Goal: Information Seeking & Learning: Learn about a topic

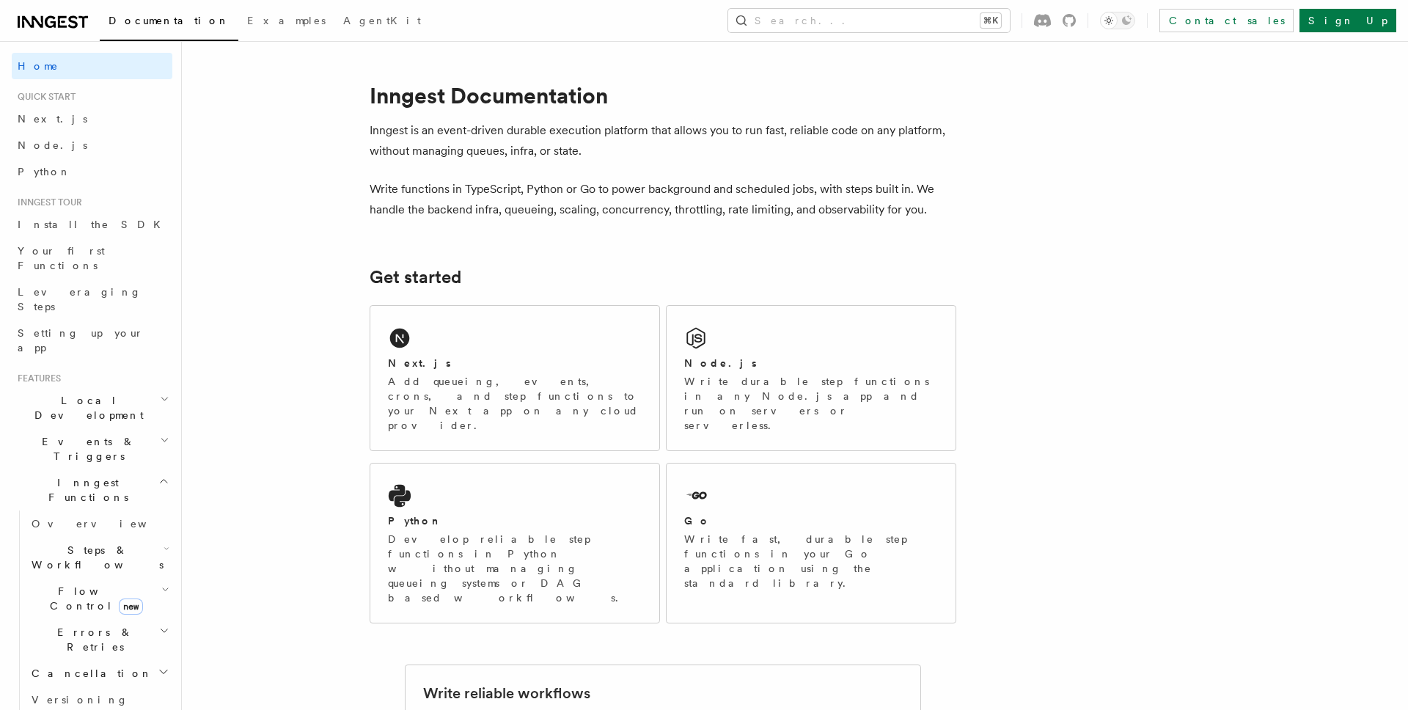
click at [90, 434] on span "Events & Triggers" at bounding box center [86, 448] width 148 height 29
click at [71, 527] on span "Sending events" at bounding box center [68, 540] width 73 height 26
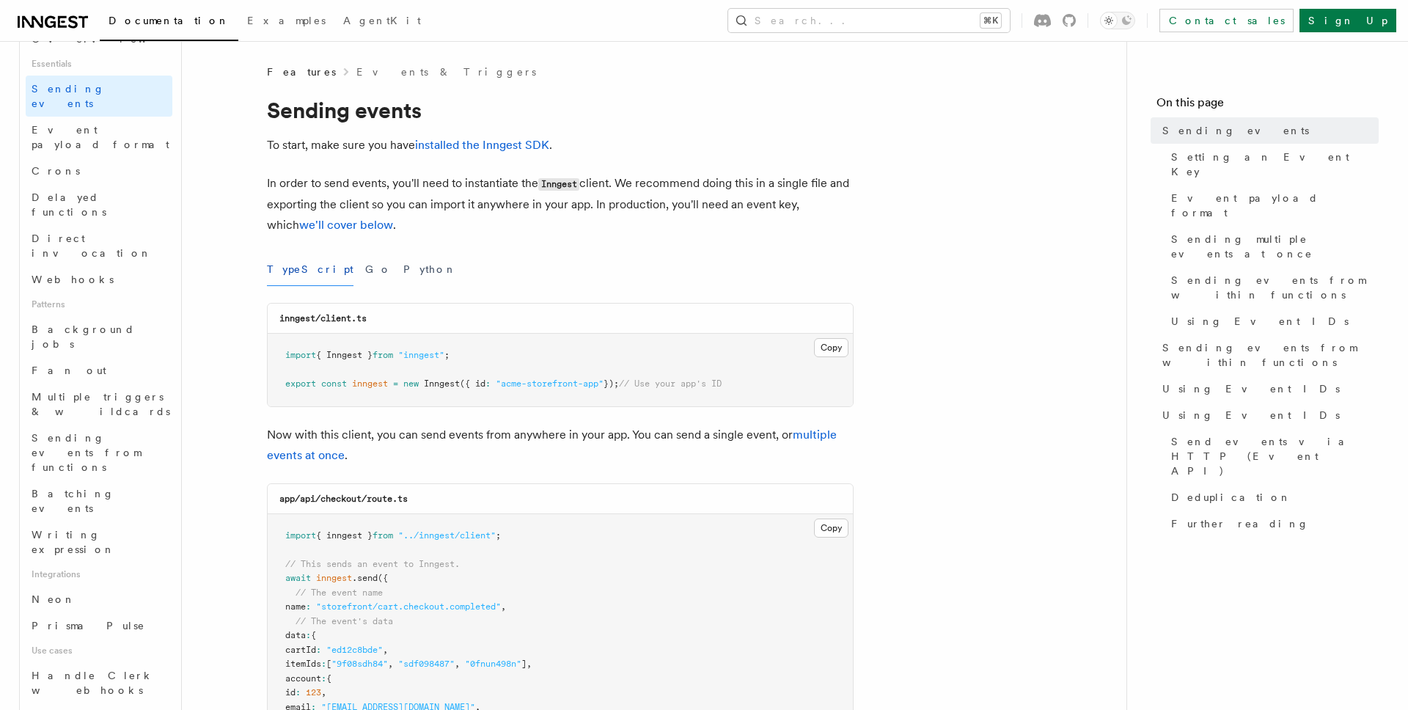
scroll to position [460, 0]
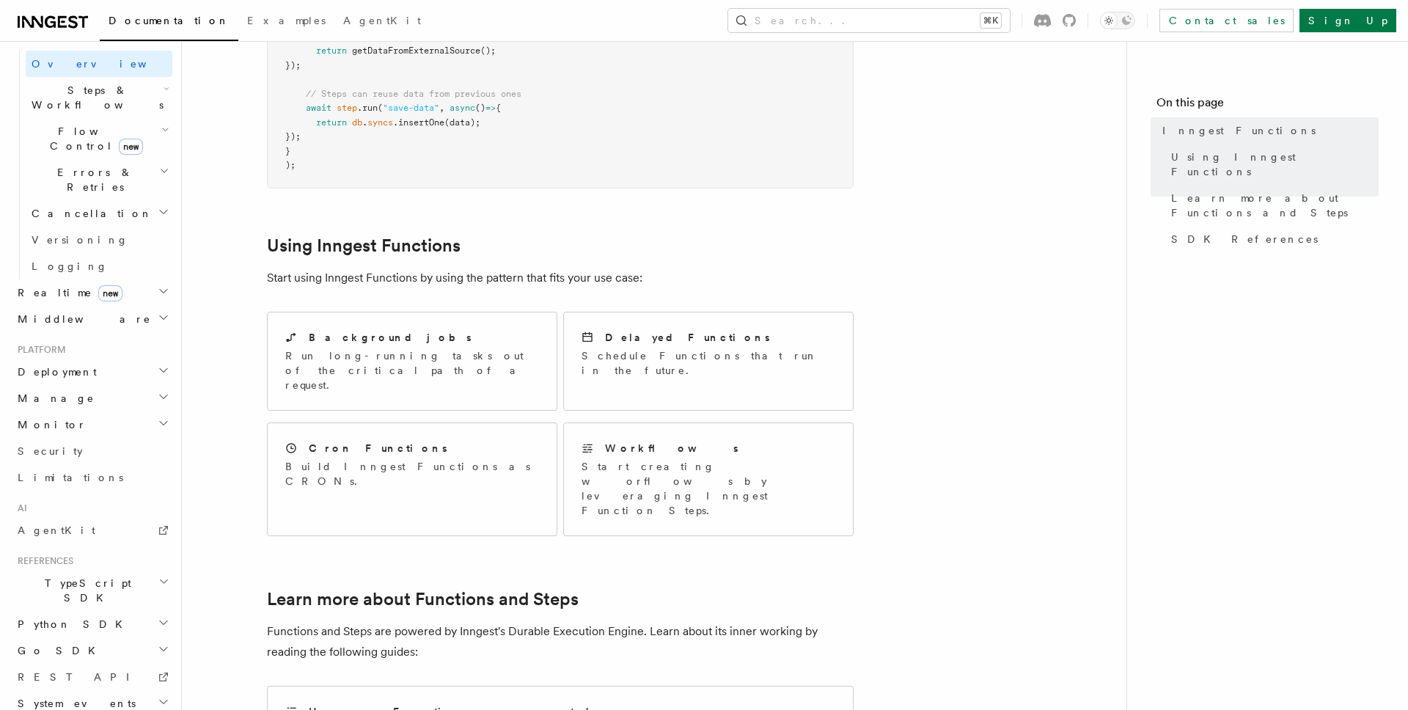
scroll to position [557, 0]
click at [373, 352] on p "Run long-running tasks out of the critical path of a request." at bounding box center [412, 374] width 254 height 44
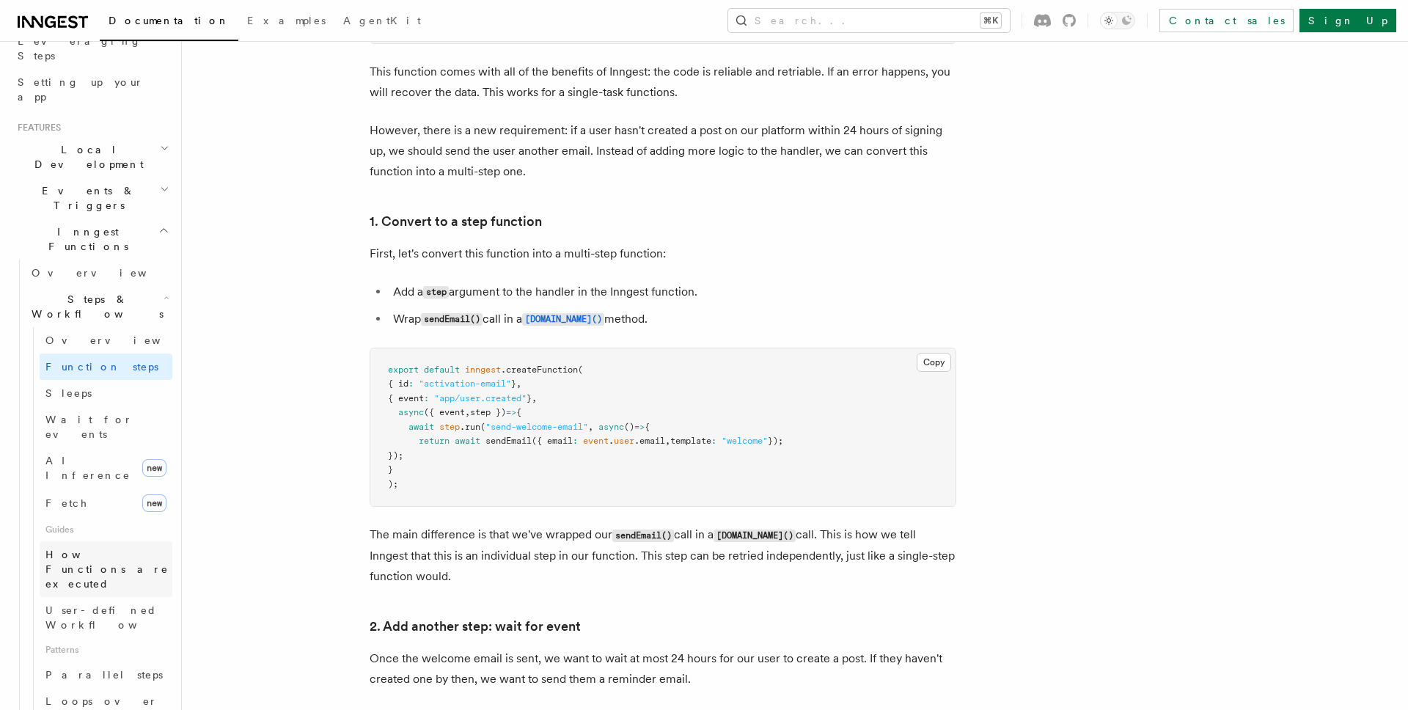
scroll to position [254, 0]
click at [98, 324] on link "Overview" at bounding box center [106, 337] width 133 height 26
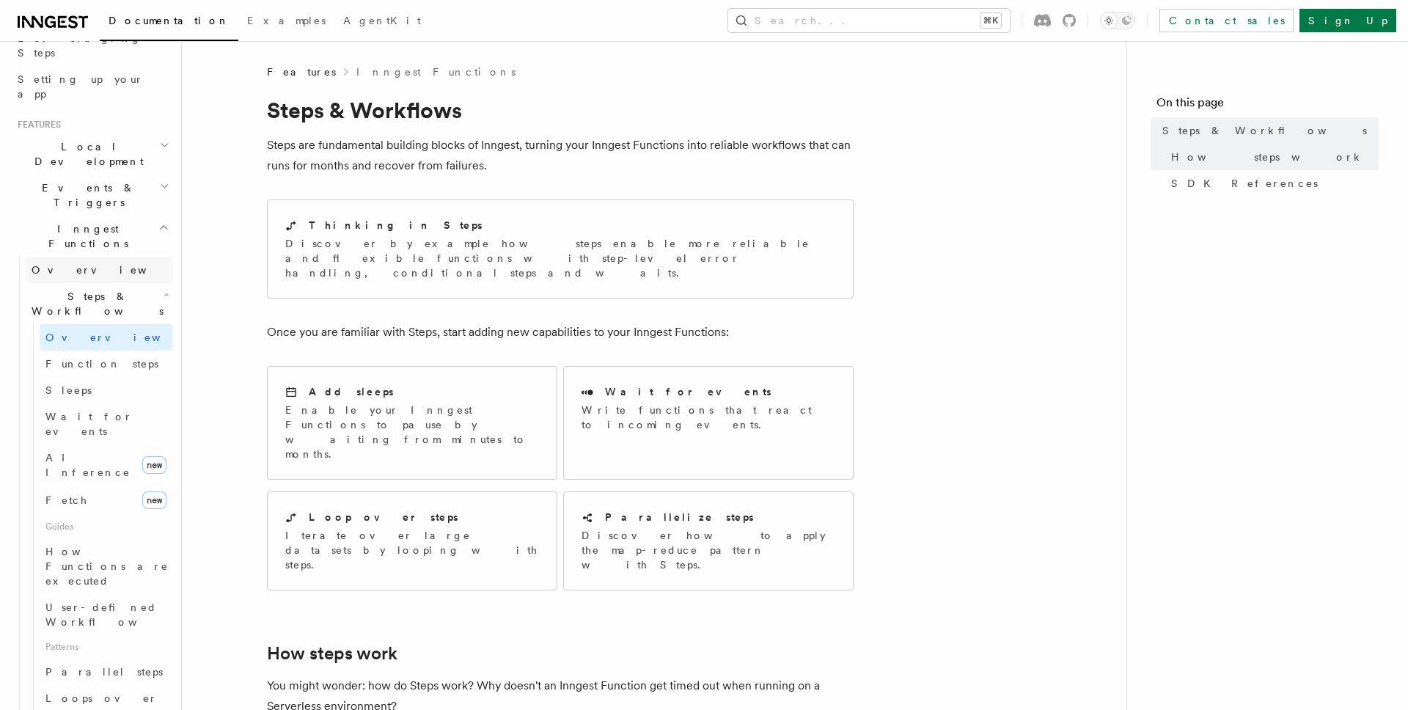
click at [95, 257] on link "Overview" at bounding box center [99, 270] width 147 height 26
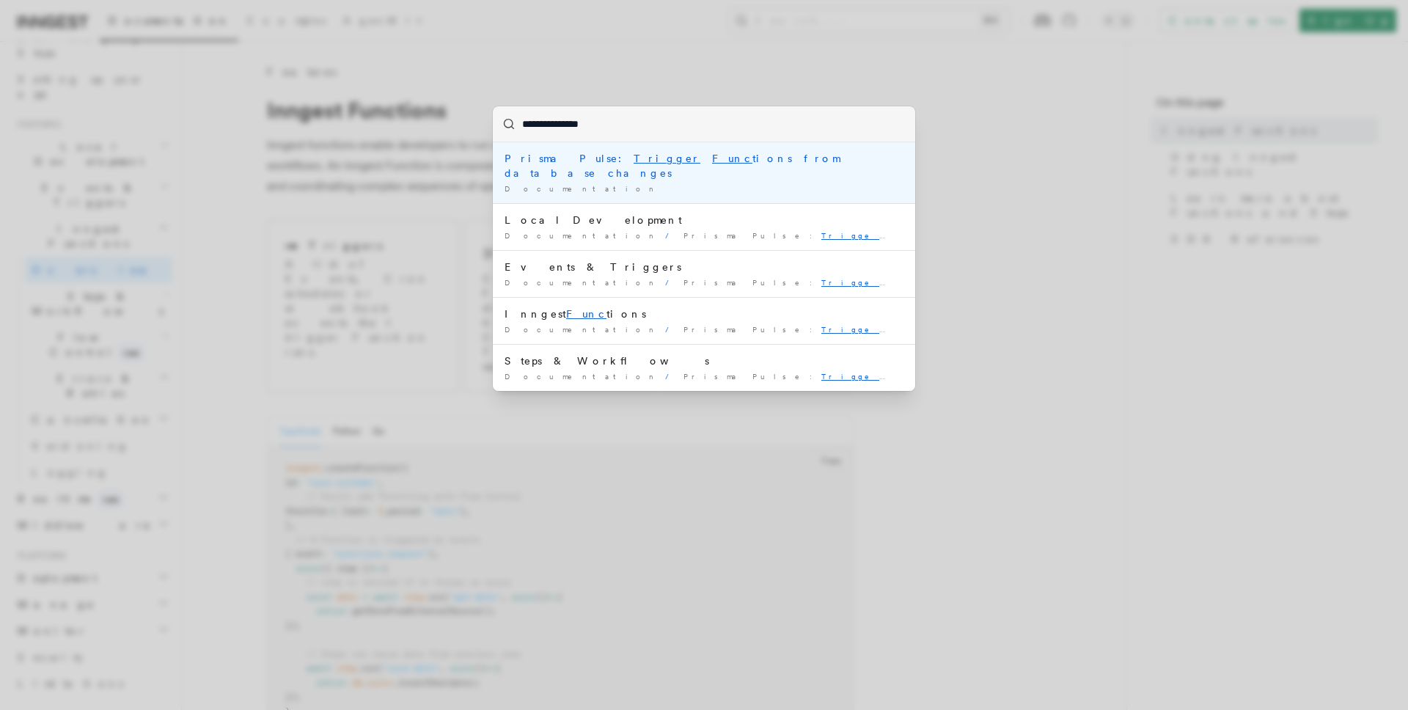
type input "**********"
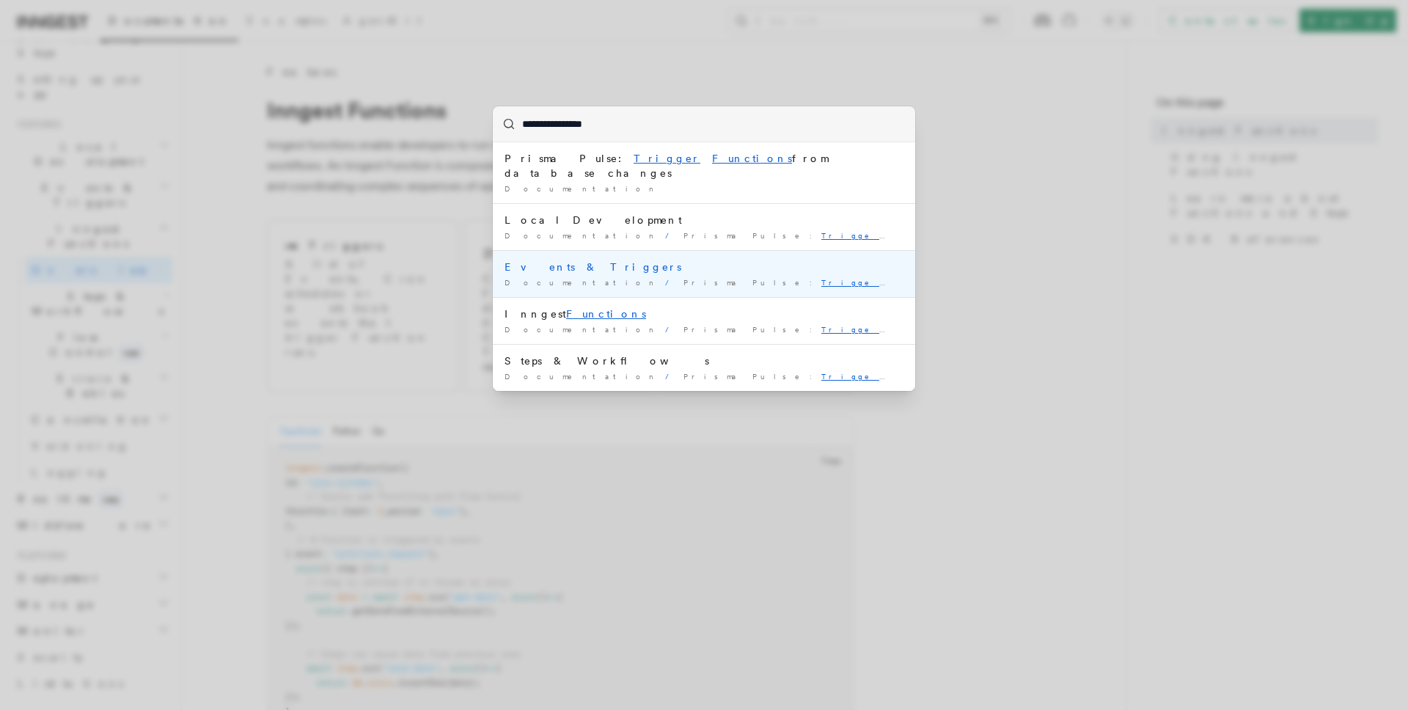
click at [554, 260] on div "Events & Triggers" at bounding box center [704, 267] width 399 height 15
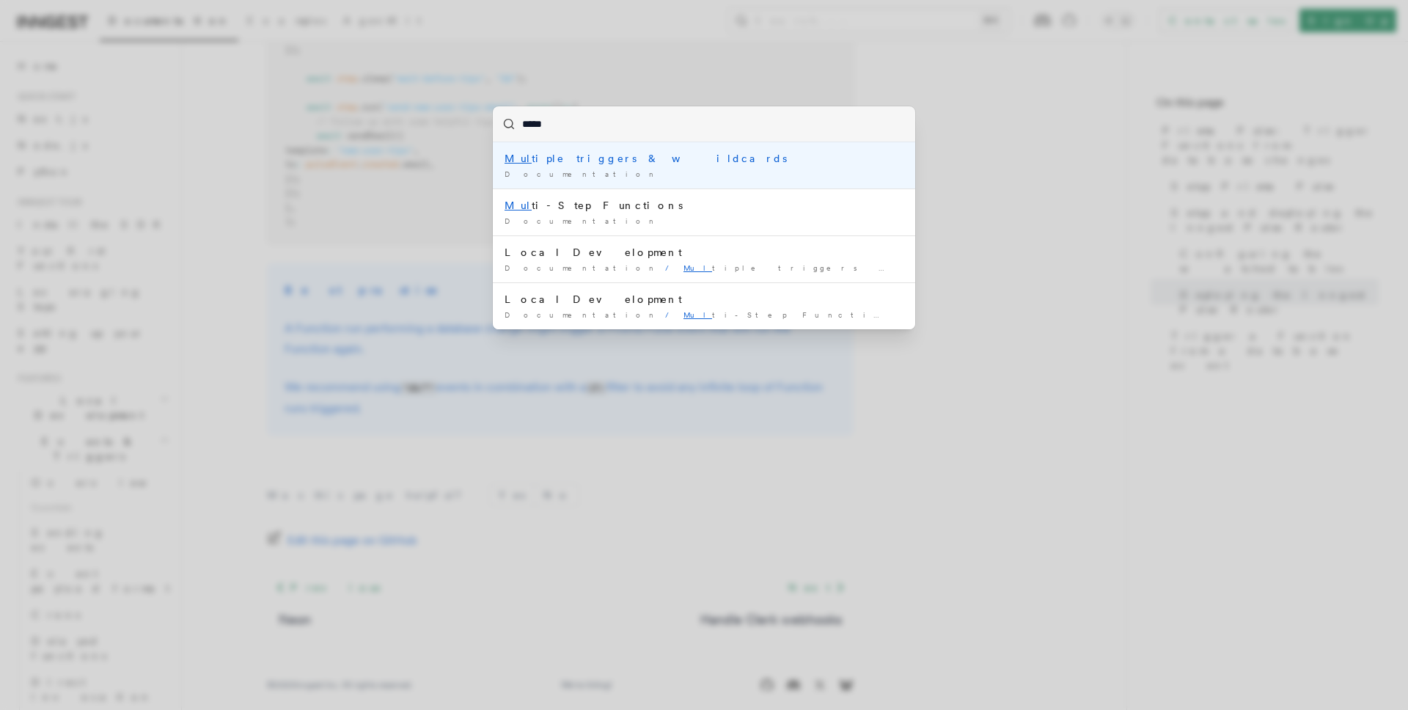
type input "******"
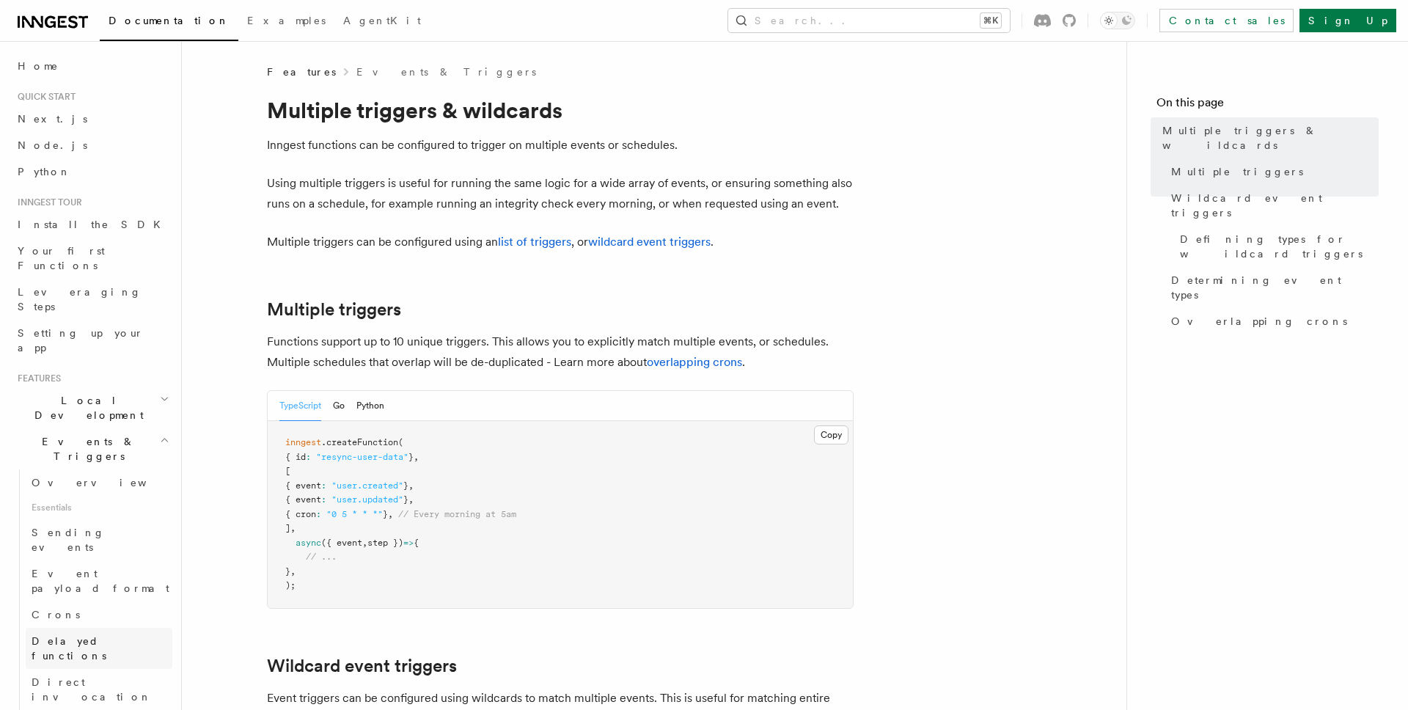
click at [67, 635] on span "Delayed functions" at bounding box center [69, 648] width 75 height 26
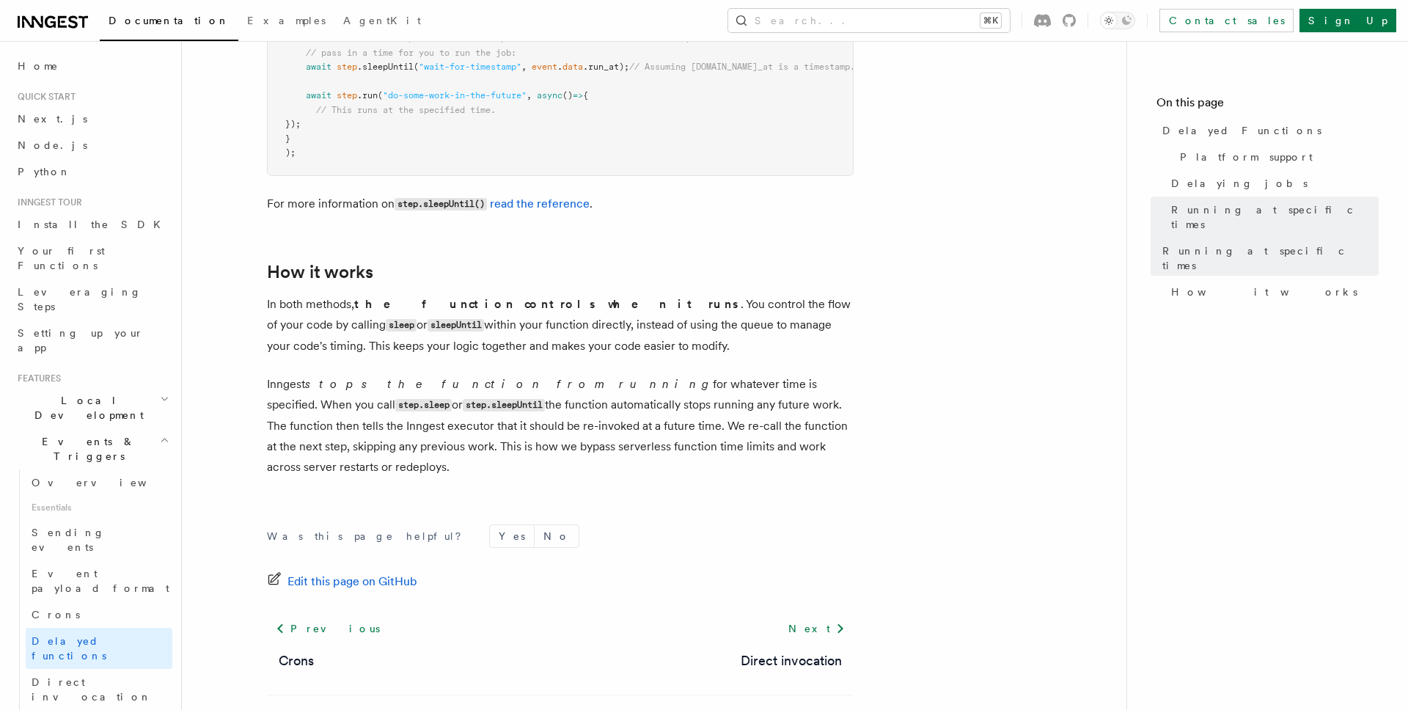
scroll to position [1215, 0]
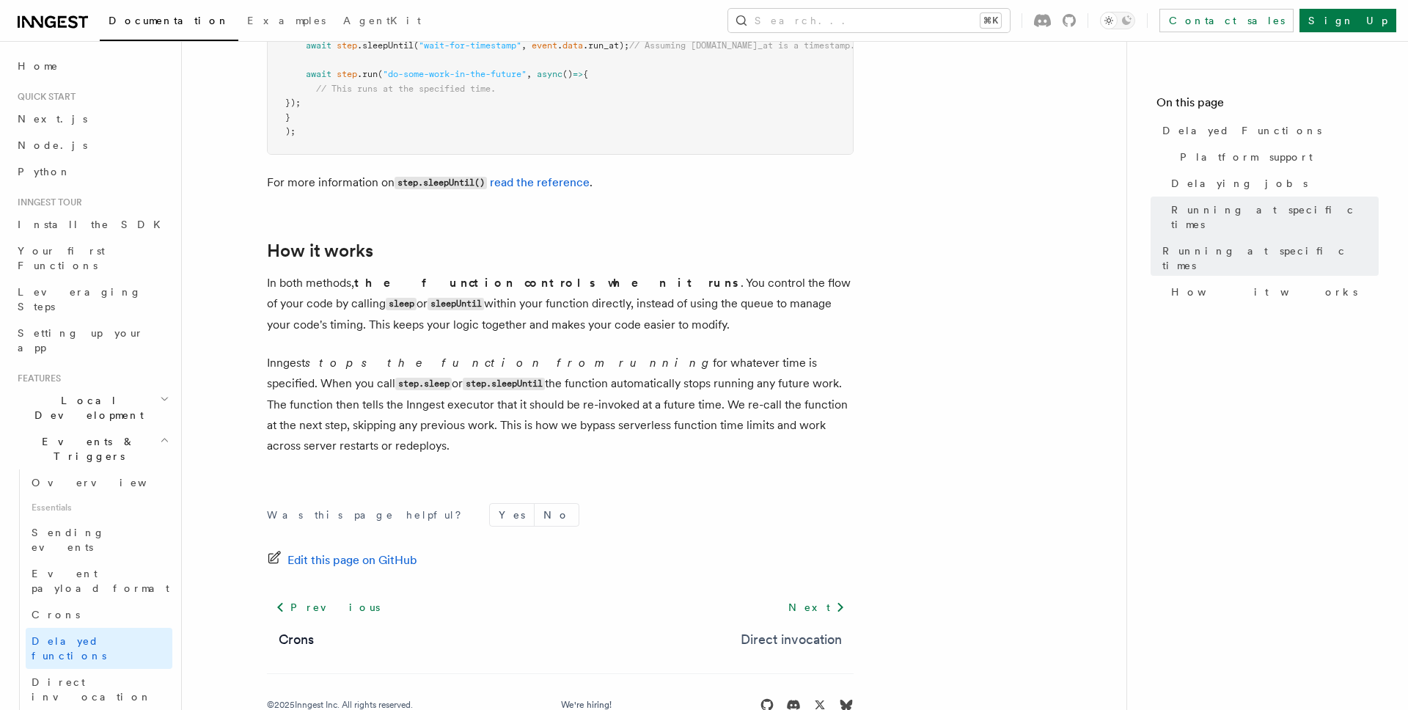
click at [797, 629] on link "Direct invocation" at bounding box center [791, 639] width 101 height 21
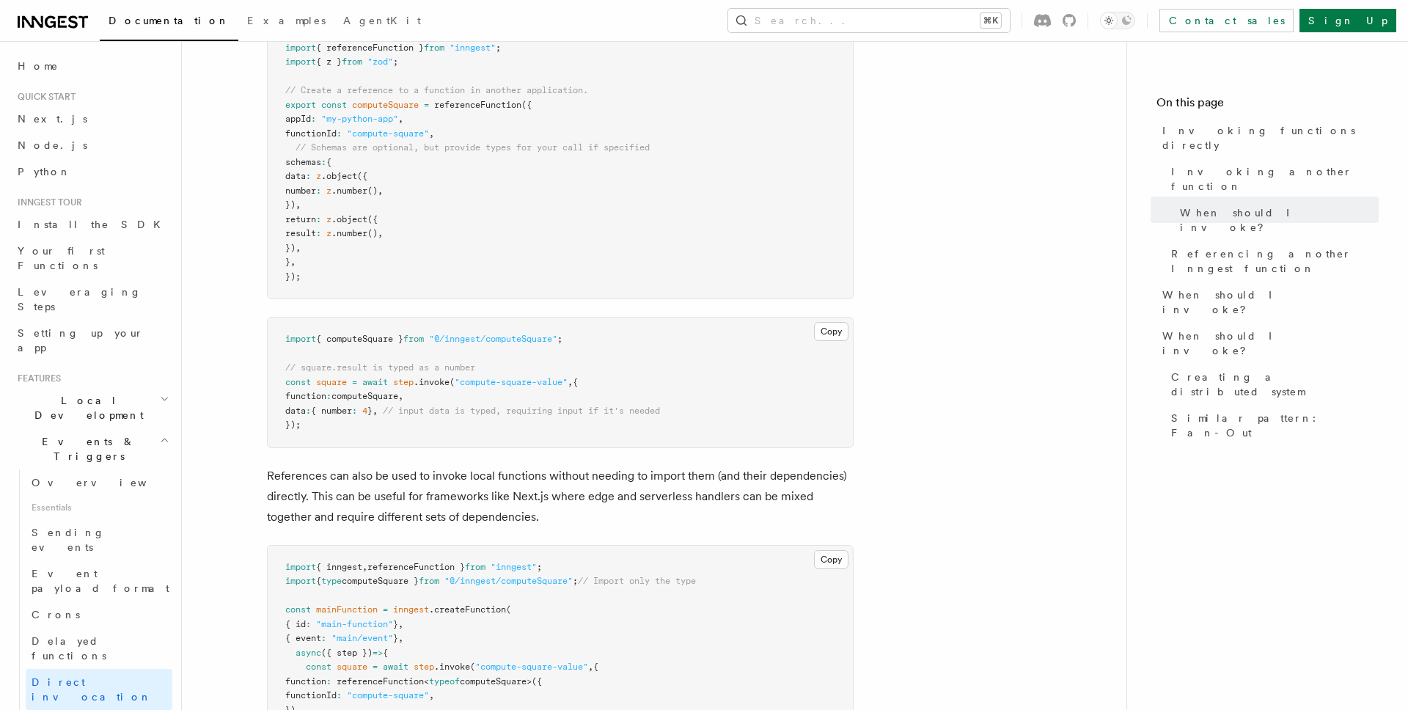
scroll to position [1158, 0]
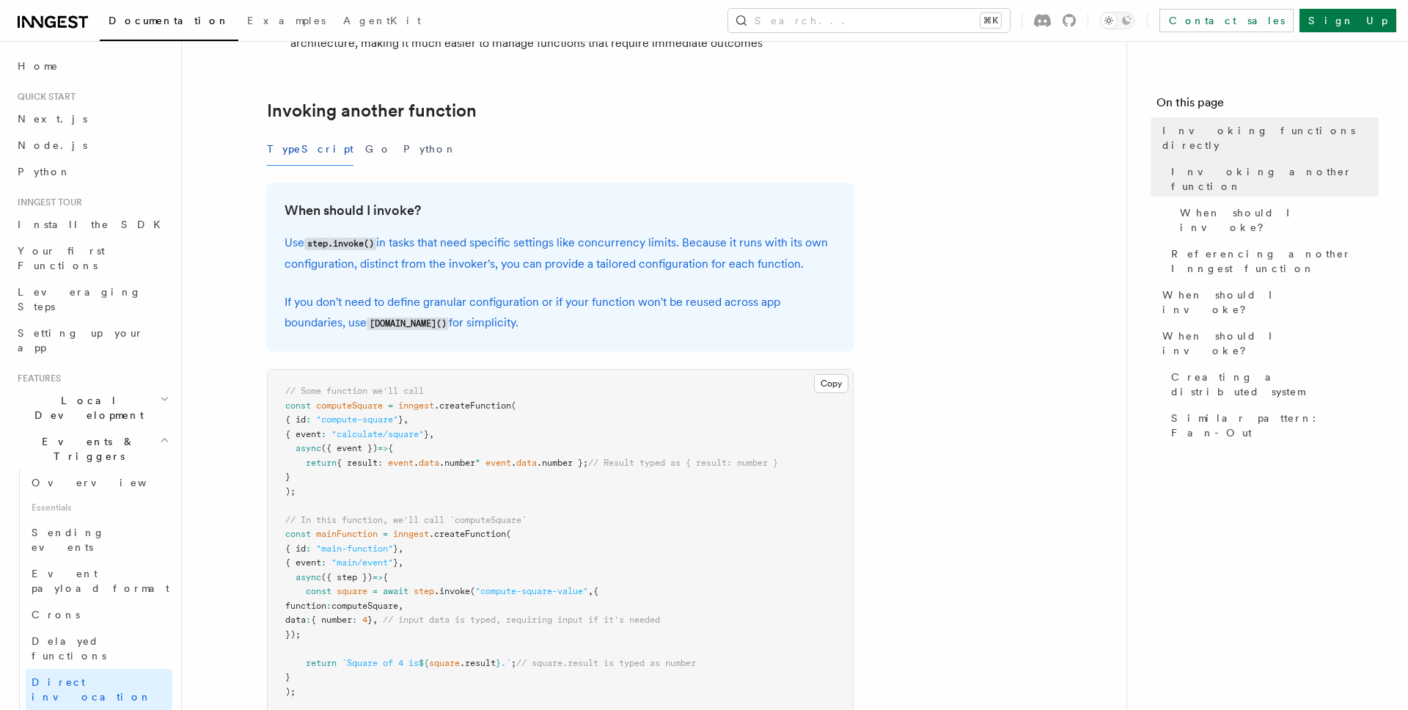
scroll to position [271, 0]
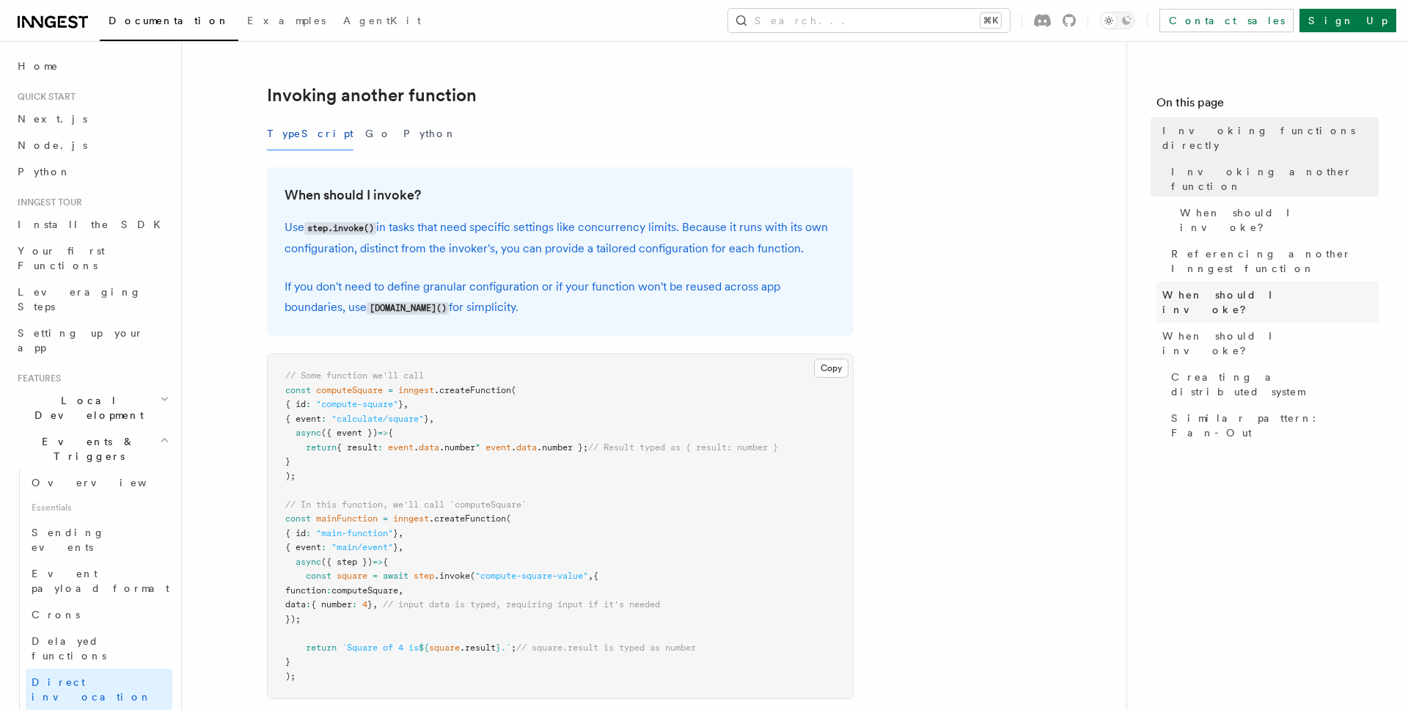
click at [1200, 288] on span "When should I invoke?" at bounding box center [1271, 302] width 216 height 29
click at [1218, 329] on span "When should I invoke?" at bounding box center [1271, 343] width 216 height 29
click at [1207, 370] on span "Creating a distributed system" at bounding box center [1275, 384] width 208 height 29
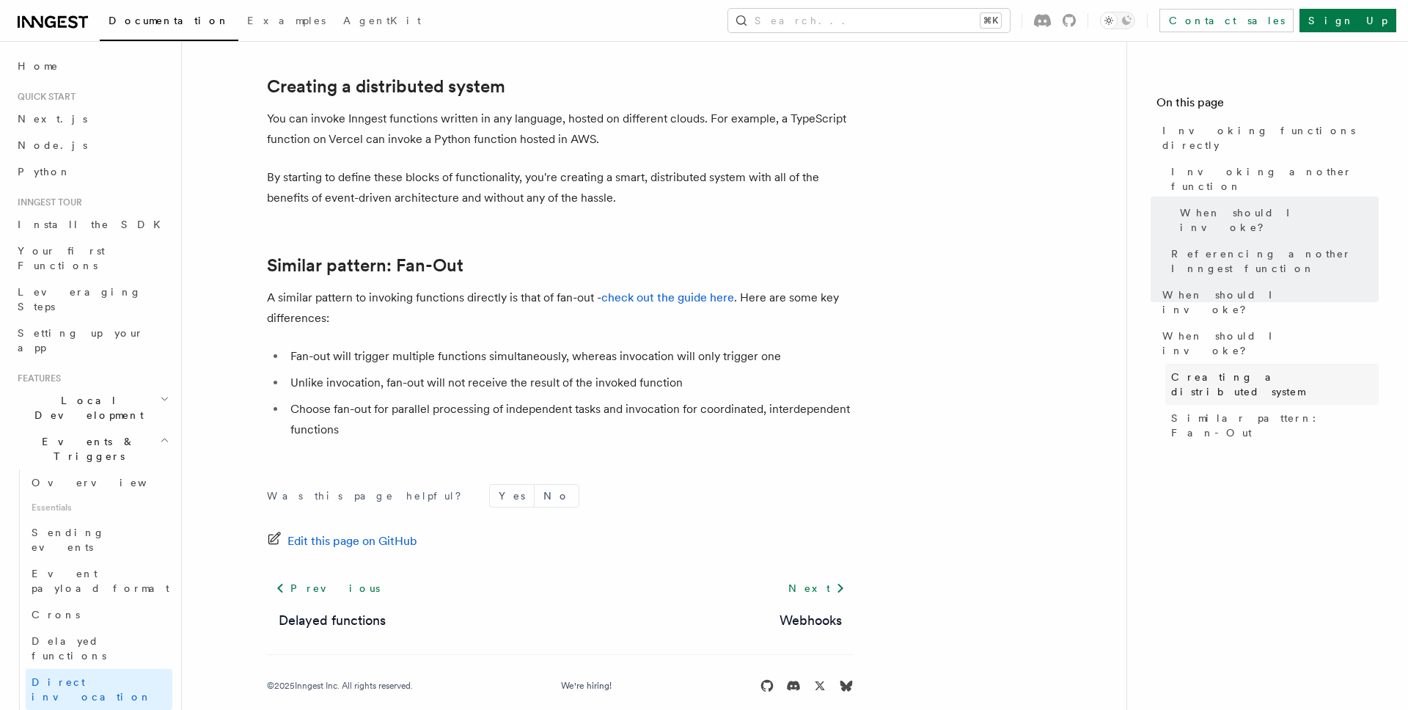
scroll to position [1991, 0]
